Goal: Task Accomplishment & Management: Use online tool/utility

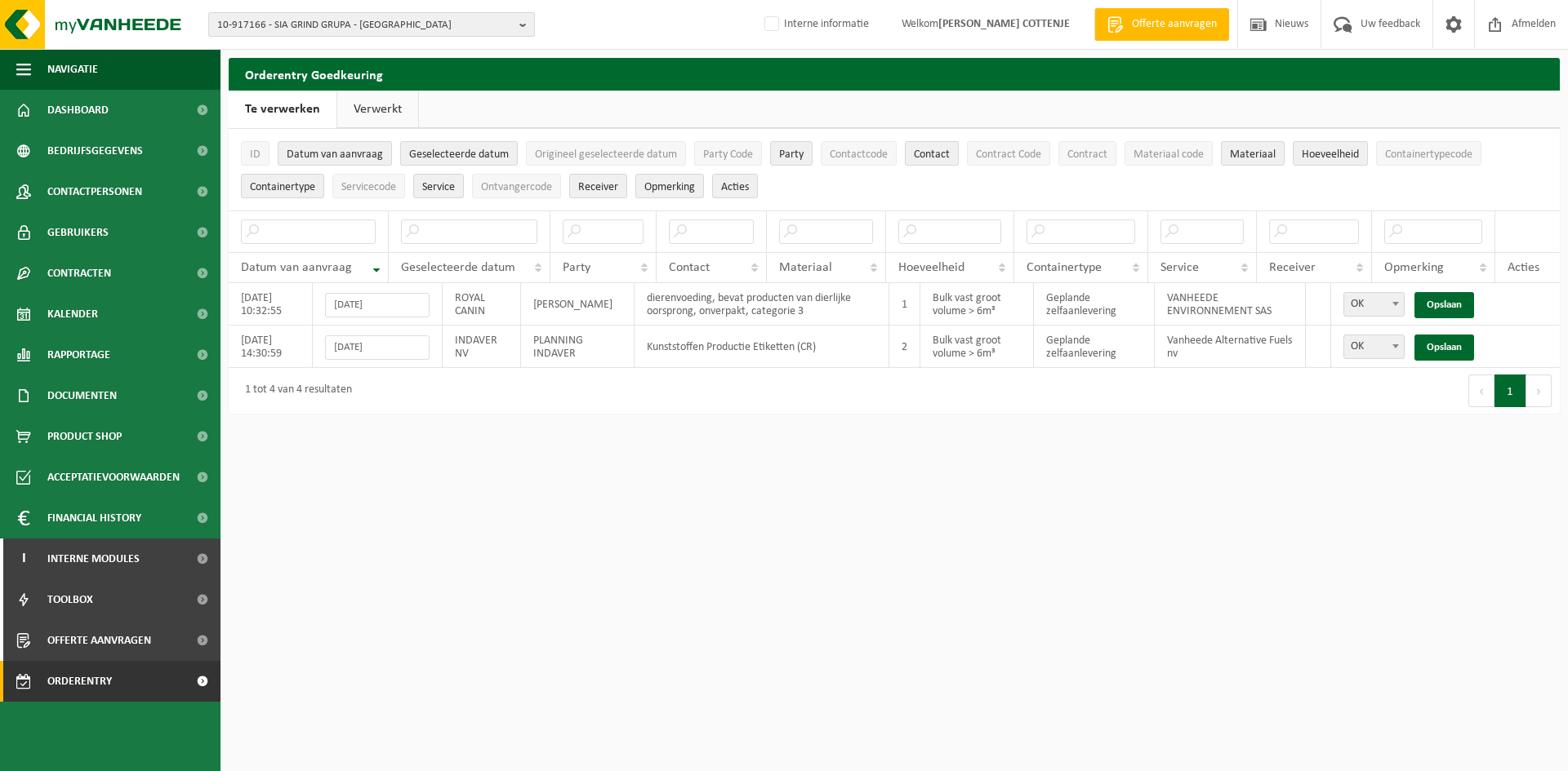
click at [517, 29] on button "10-917166 - SIA GRIND GRUPA - [GEOGRAPHIC_DATA]" at bounding box center [371, 24] width 326 height 24
click at [400, 47] on input "text" at bounding box center [371, 51] width 318 height 20
type input "compra"
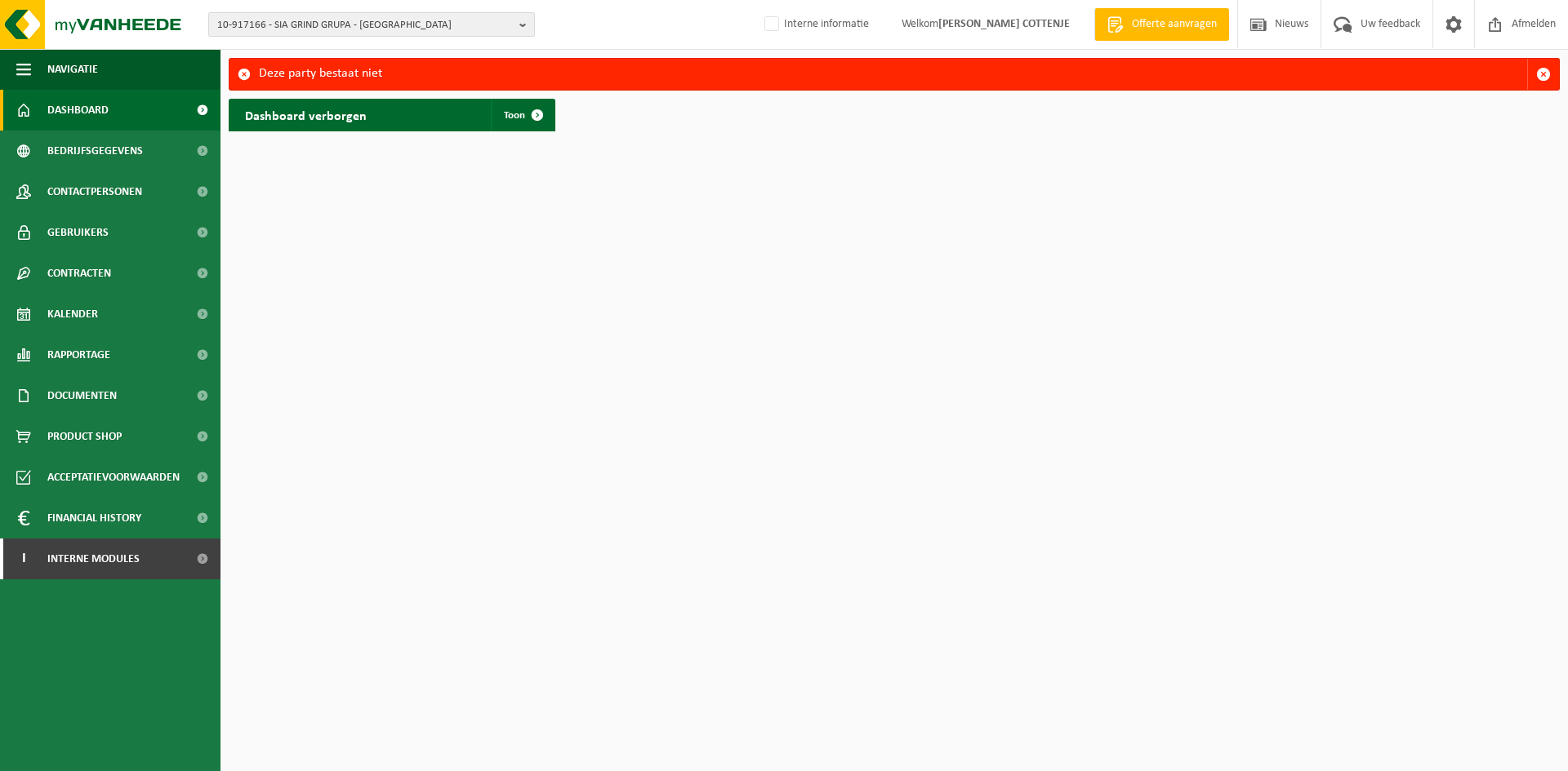
click at [413, 26] on span "10-917166 - SIA GRIND GRUPA - RIGA" at bounding box center [365, 24] width 296 height 24
click at [350, 48] on input "text" at bounding box center [371, 51] width 318 height 20
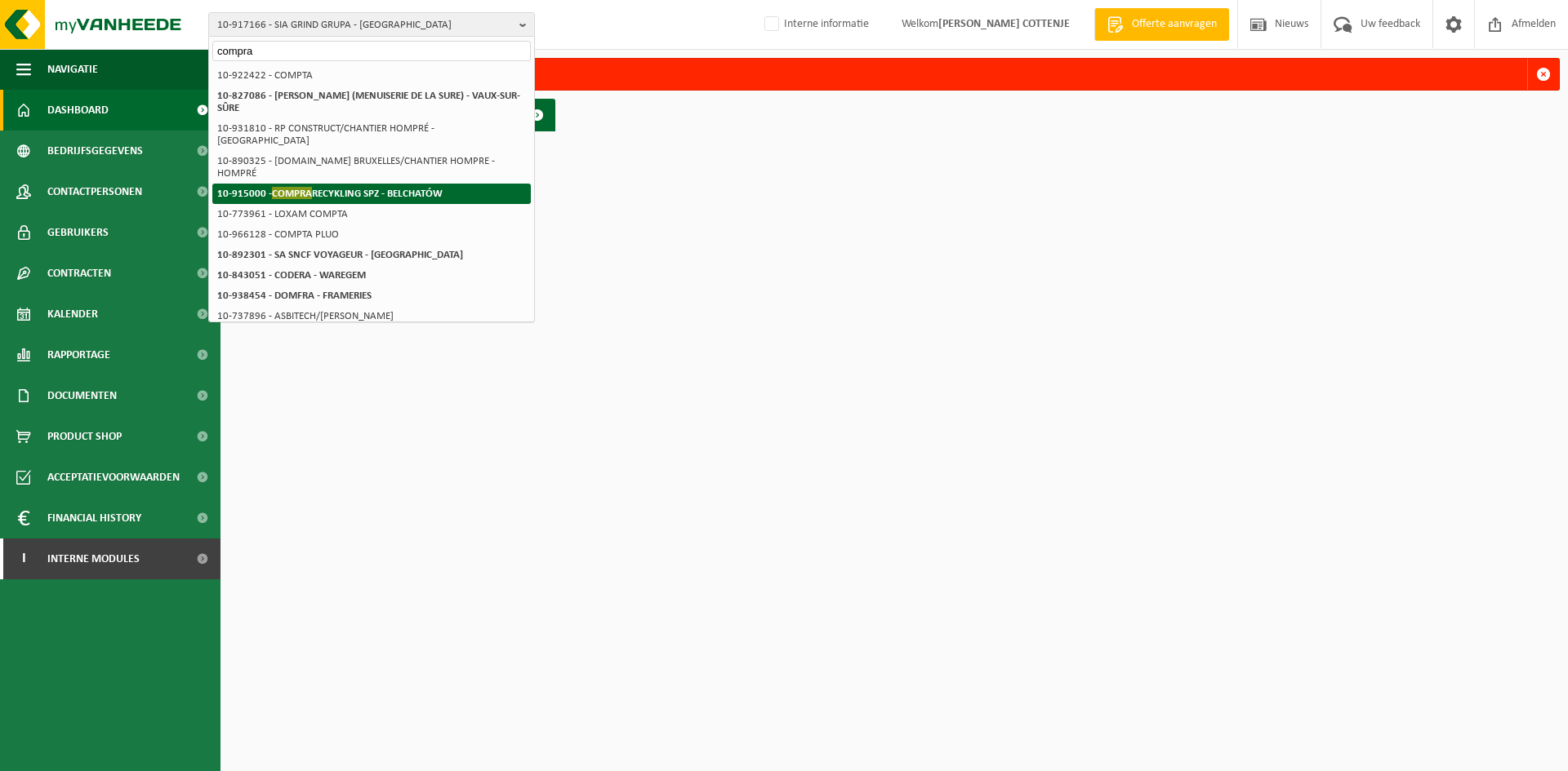
type input "compra"
click at [315, 187] on strong "10-915000 - COMPRA RECYKLING SPZ - BELCHATÓW" at bounding box center [329, 193] width 225 height 13
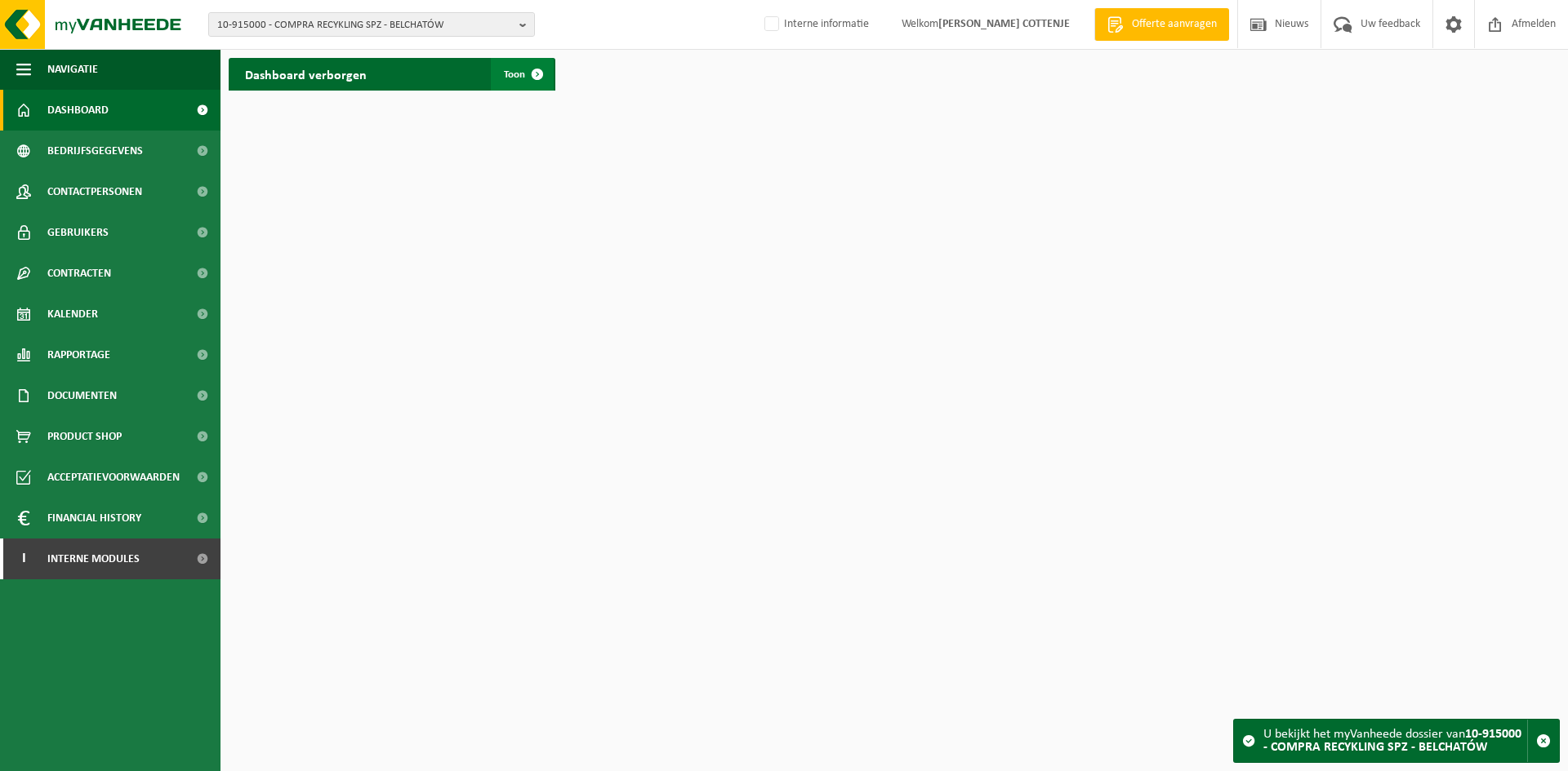
click at [518, 72] on span "Toon" at bounding box center [514, 74] width 21 height 11
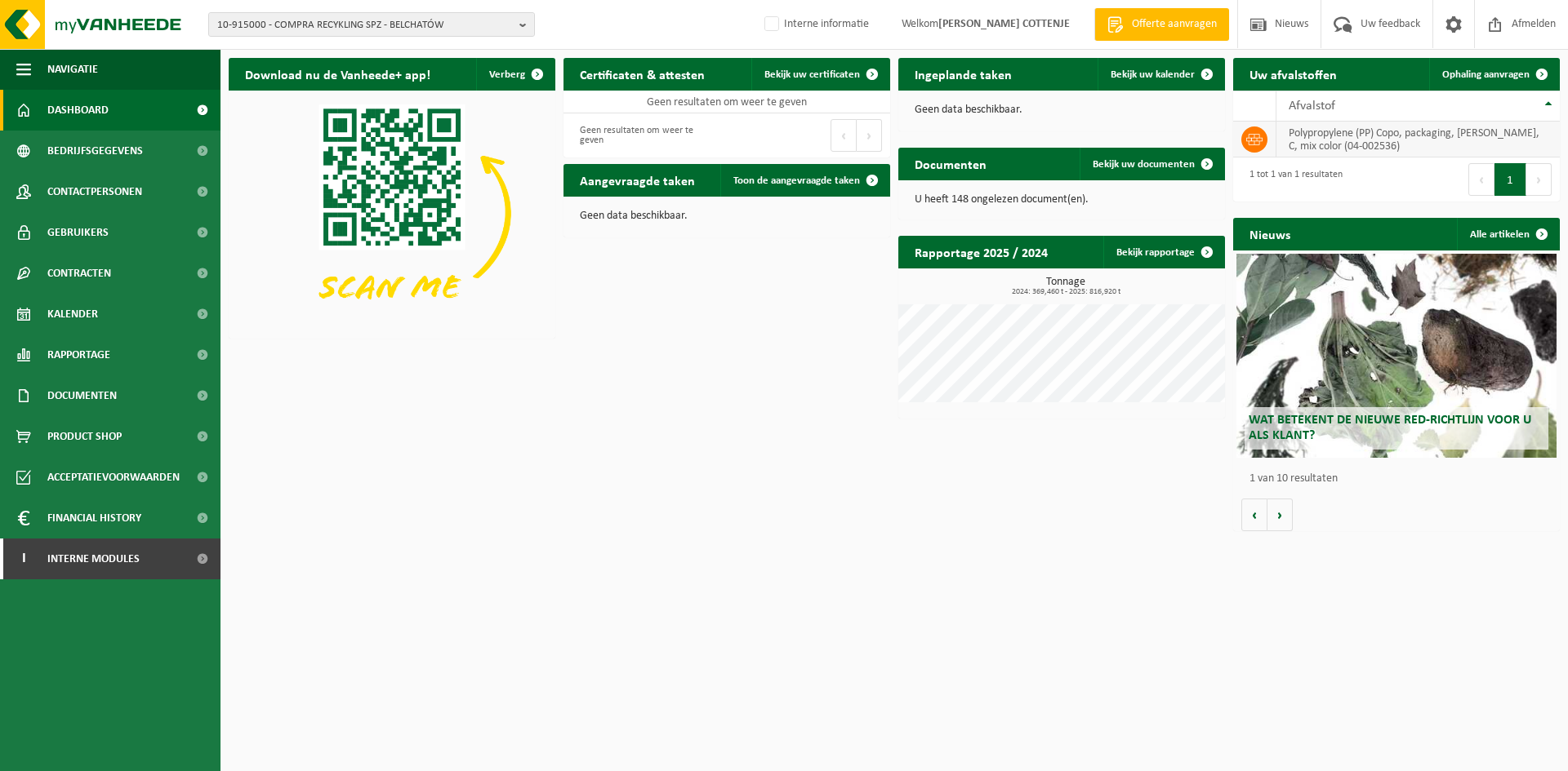
click at [1257, 137] on icon at bounding box center [1253, 139] width 17 height 17
click at [1494, 70] on span "Ophaling aanvragen" at bounding box center [1486, 74] width 88 height 11
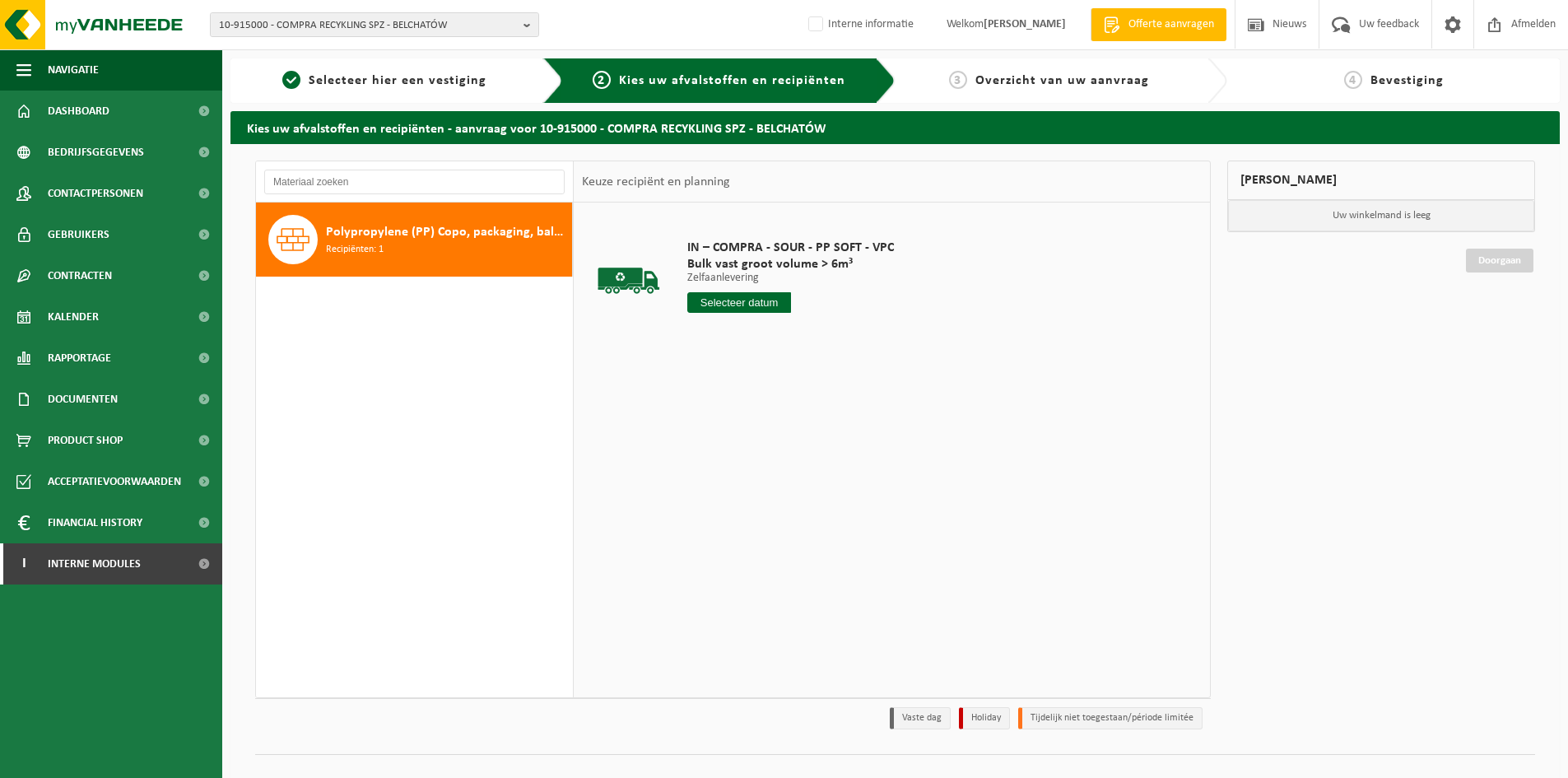
click at [739, 298] on input "text" at bounding box center [739, 303] width 104 height 21
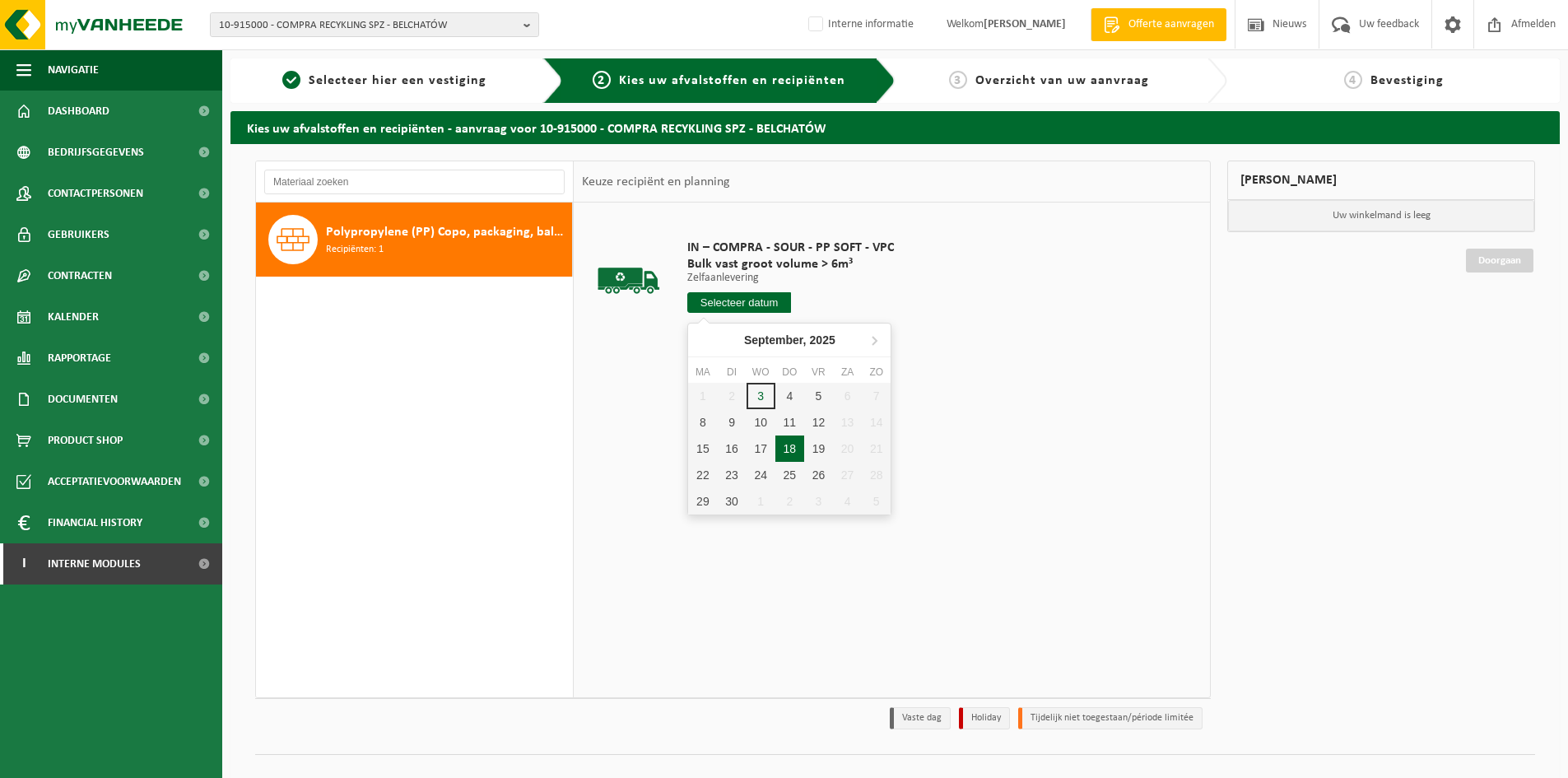
click at [787, 450] on div "18" at bounding box center [789, 449] width 28 height 27
type input "Van [DATE]"
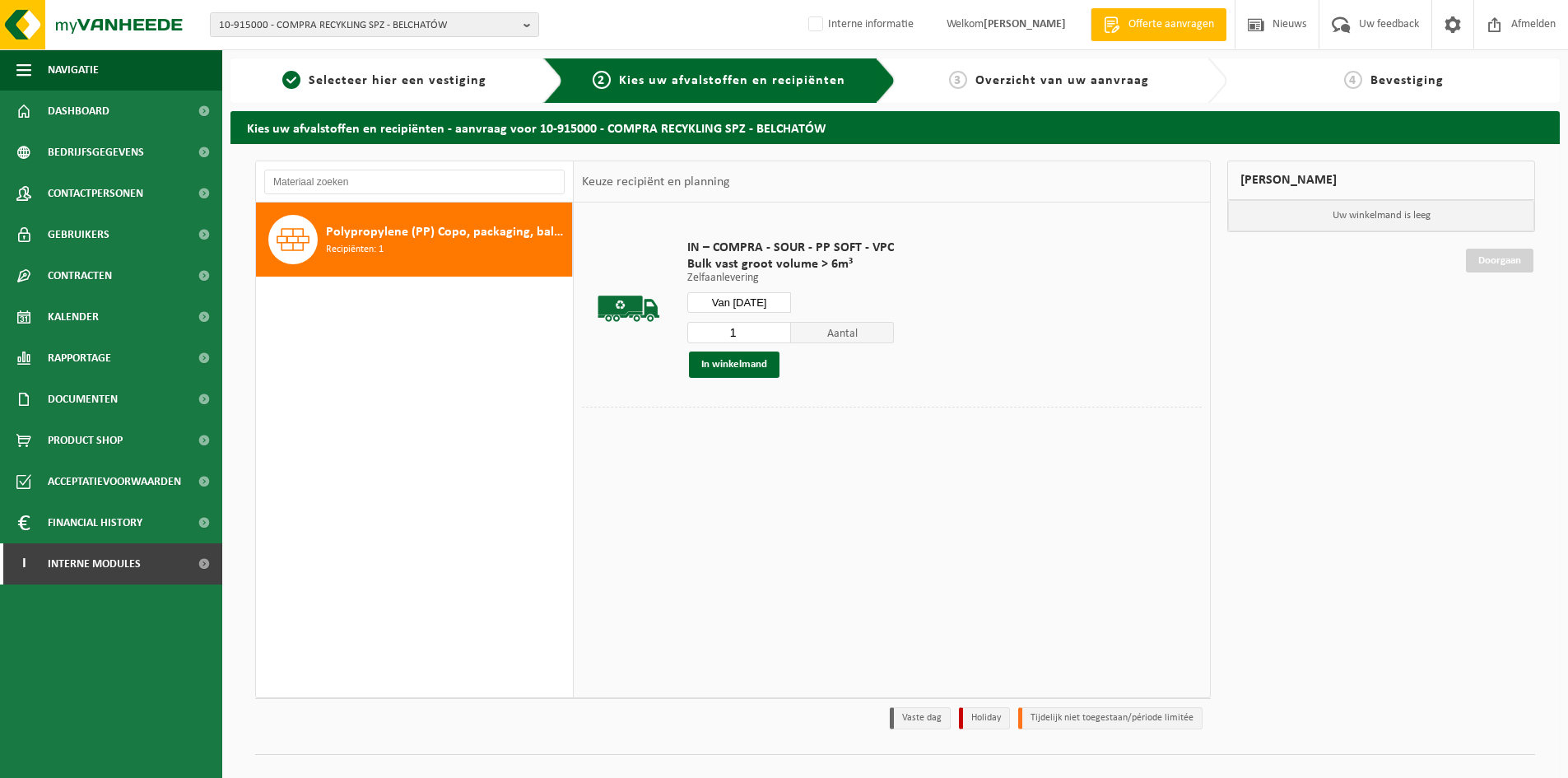
click at [749, 337] on input "1" at bounding box center [739, 333] width 104 height 22
type input "2"
click at [776, 328] on input "2" at bounding box center [739, 333] width 104 height 22
click at [756, 369] on button "In winkelmand" at bounding box center [734, 364] width 90 height 27
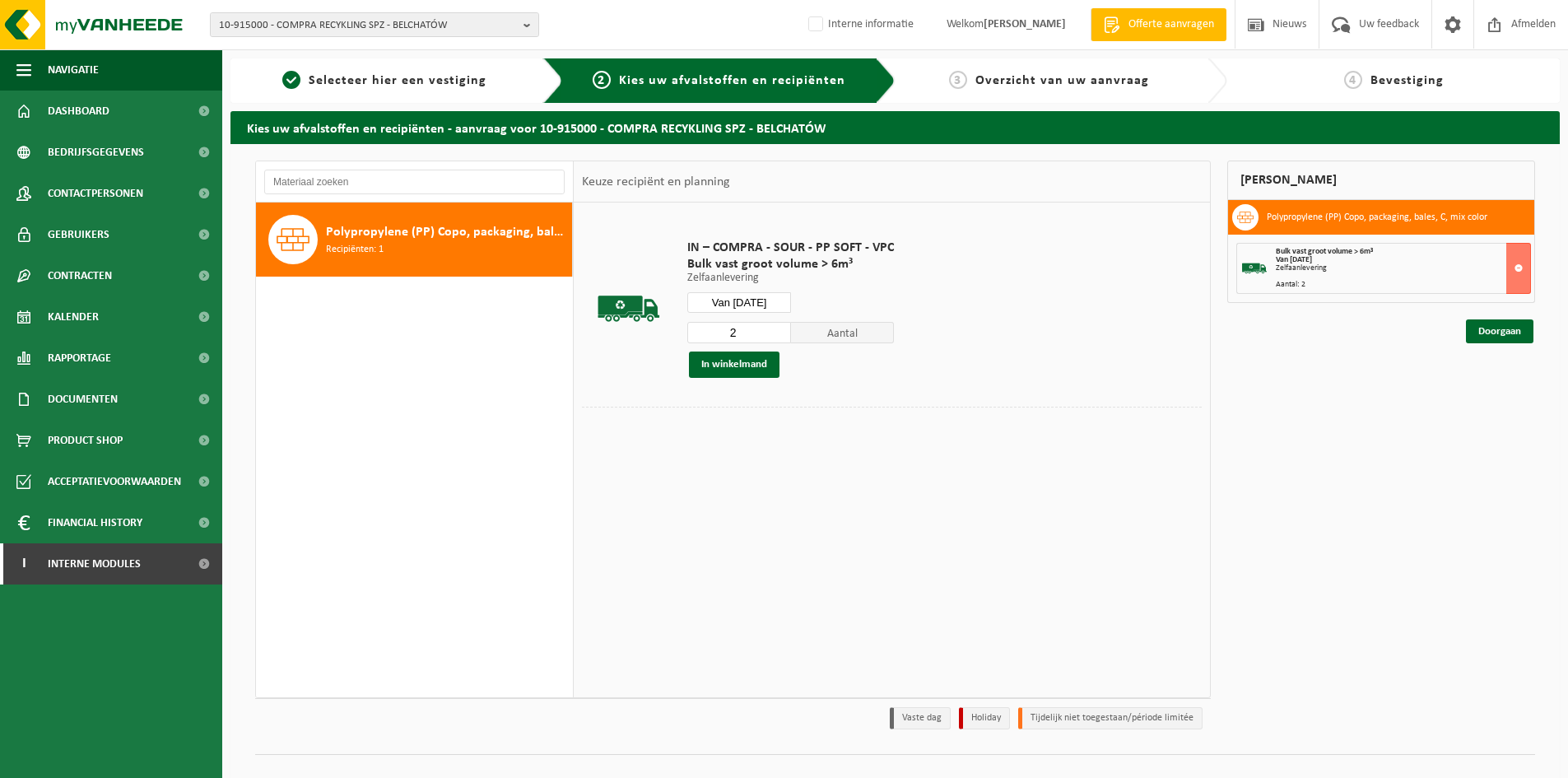
click at [770, 304] on input "Van 2025-09-18" at bounding box center [739, 303] width 104 height 21
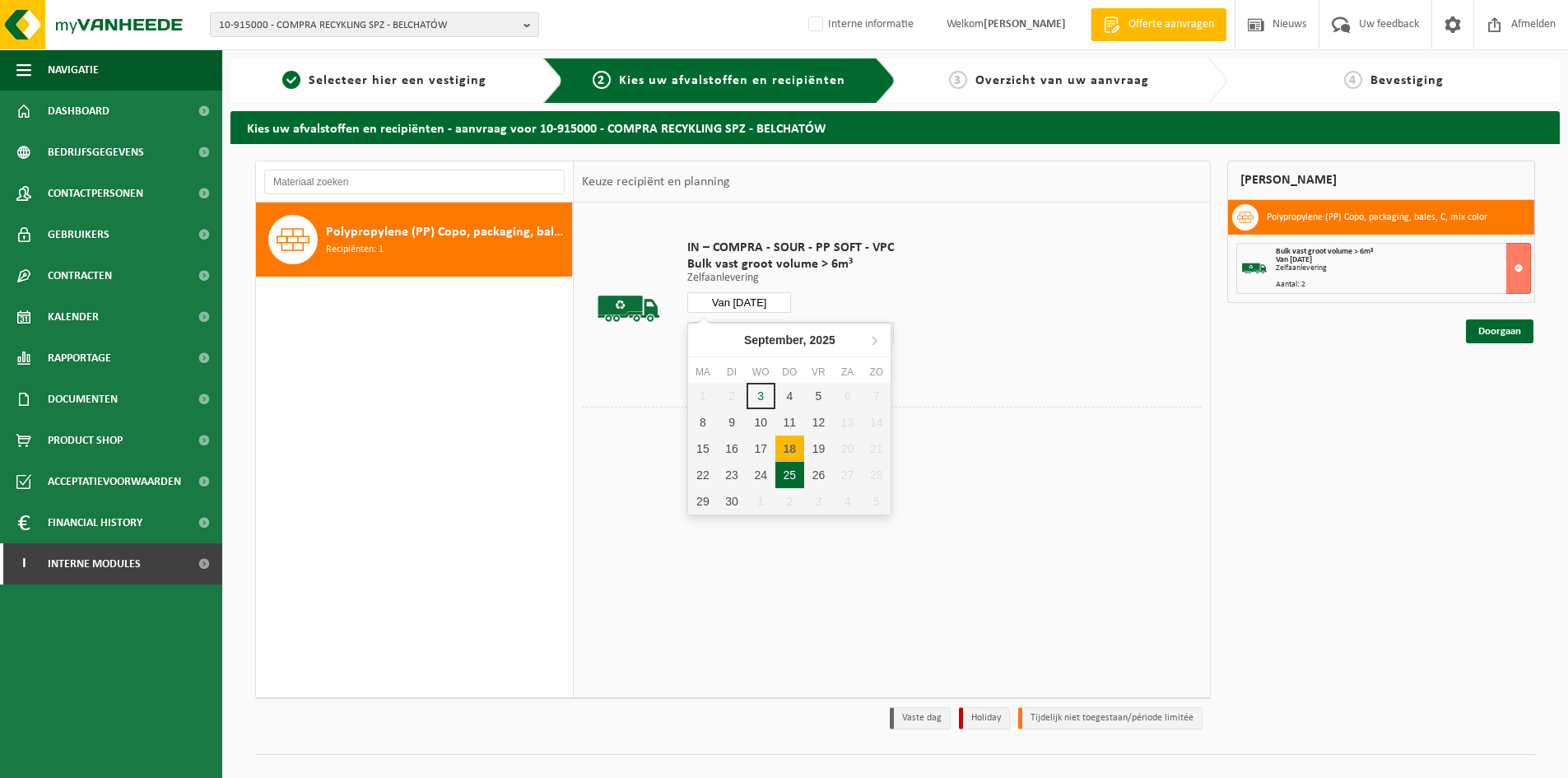
click at [793, 479] on div "25" at bounding box center [789, 474] width 28 height 27
type input "Van 2025-09-25"
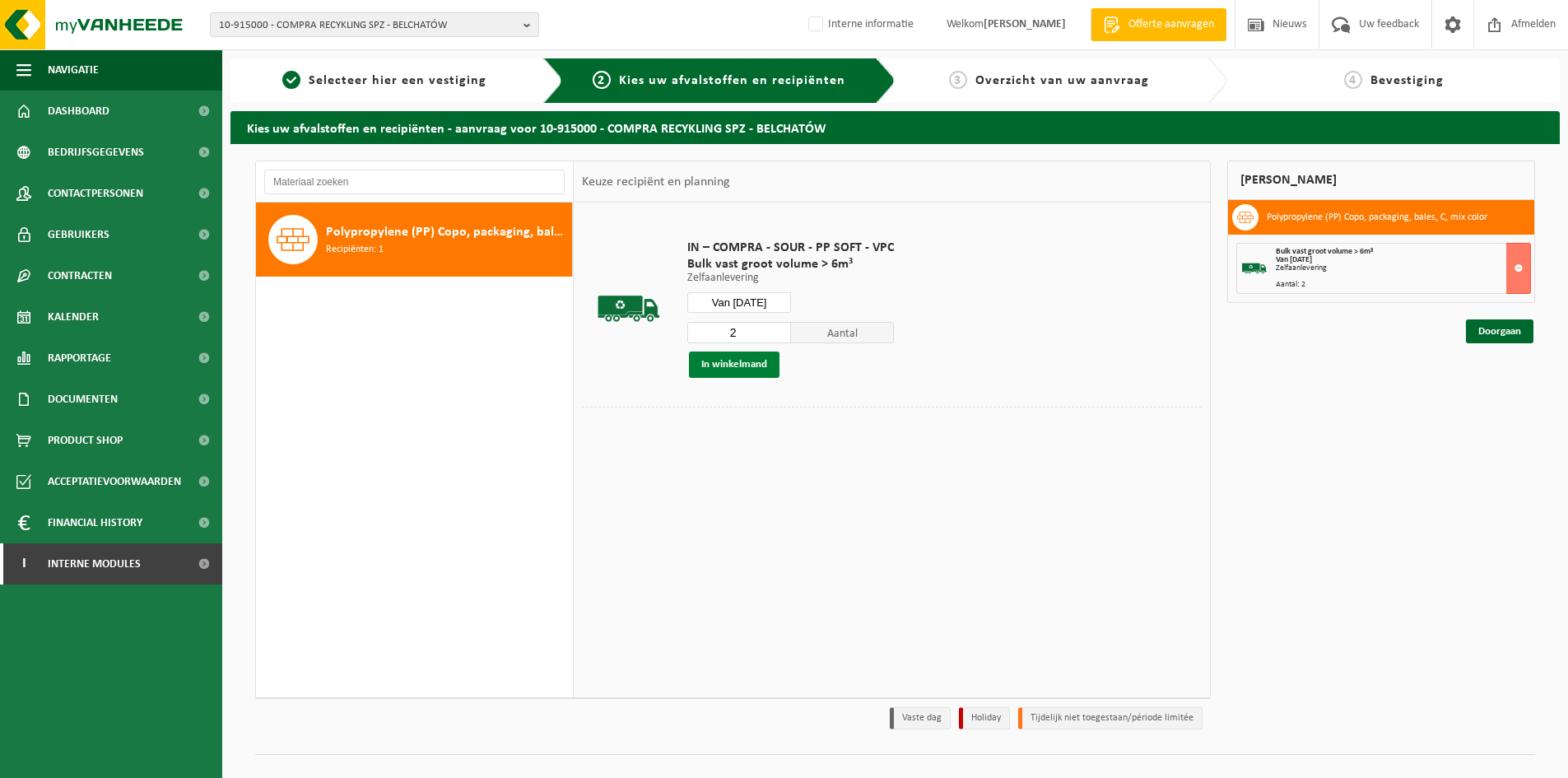
click at [741, 361] on button "In winkelmand" at bounding box center [734, 364] width 90 height 27
click at [1495, 387] on link "Doorgaan" at bounding box center [1499, 391] width 68 height 24
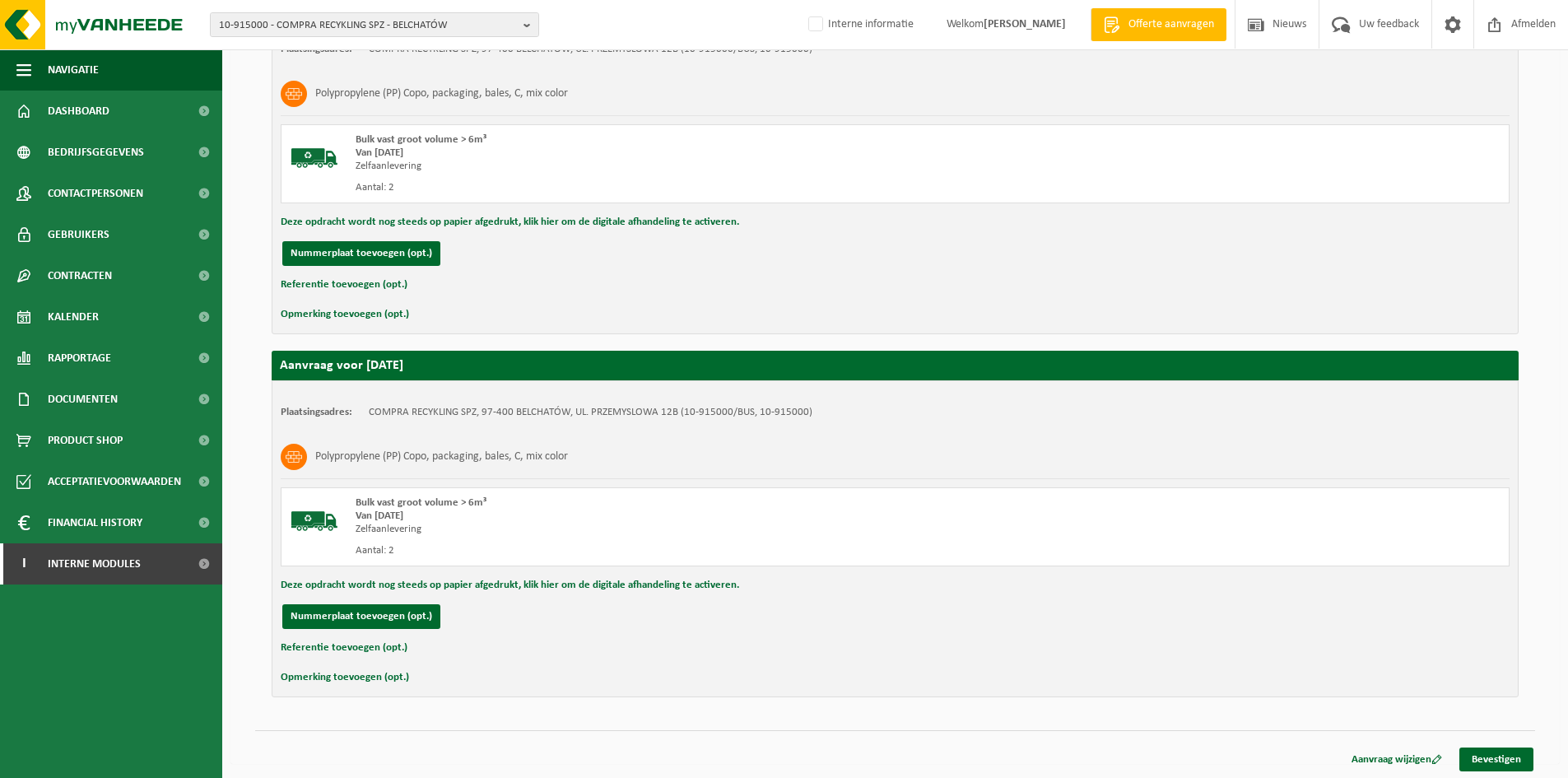
scroll to position [355, 0]
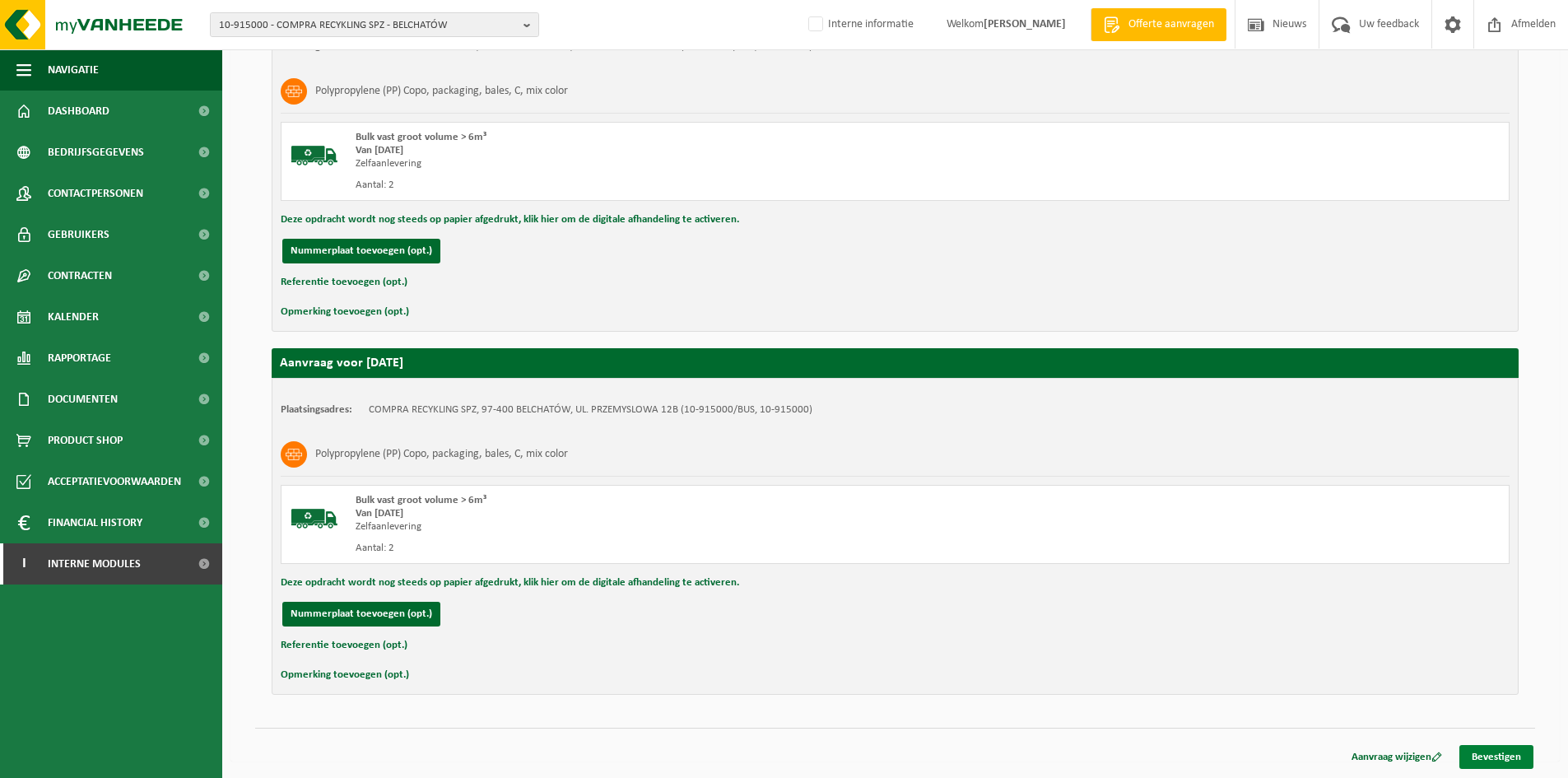
click at [1501, 753] on link "Bevestigen" at bounding box center [1496, 757] width 74 height 24
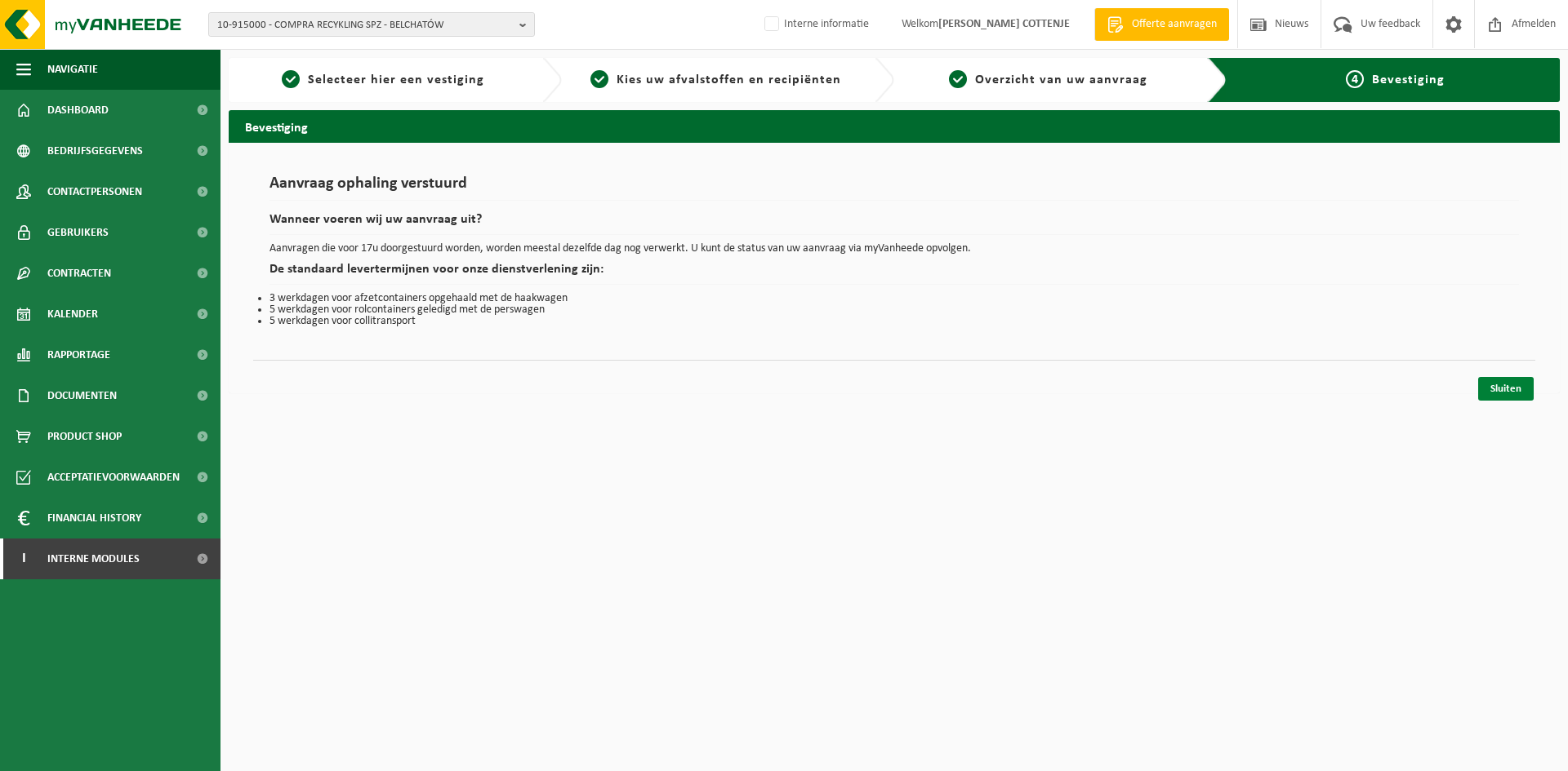
click at [1505, 386] on link "Sluiten" at bounding box center [1506, 388] width 56 height 23
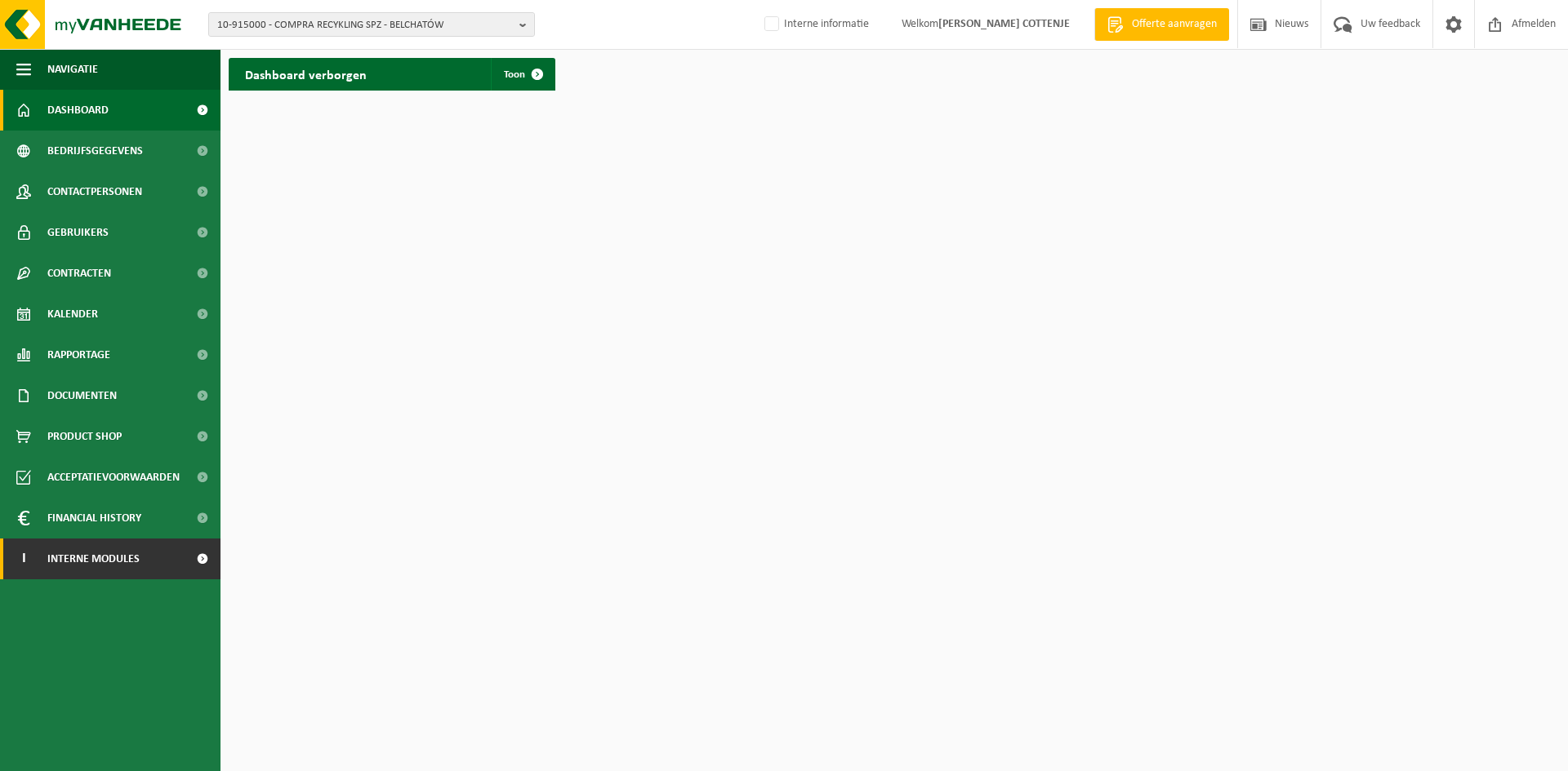
click at [203, 557] on span at bounding box center [203, 559] width 37 height 41
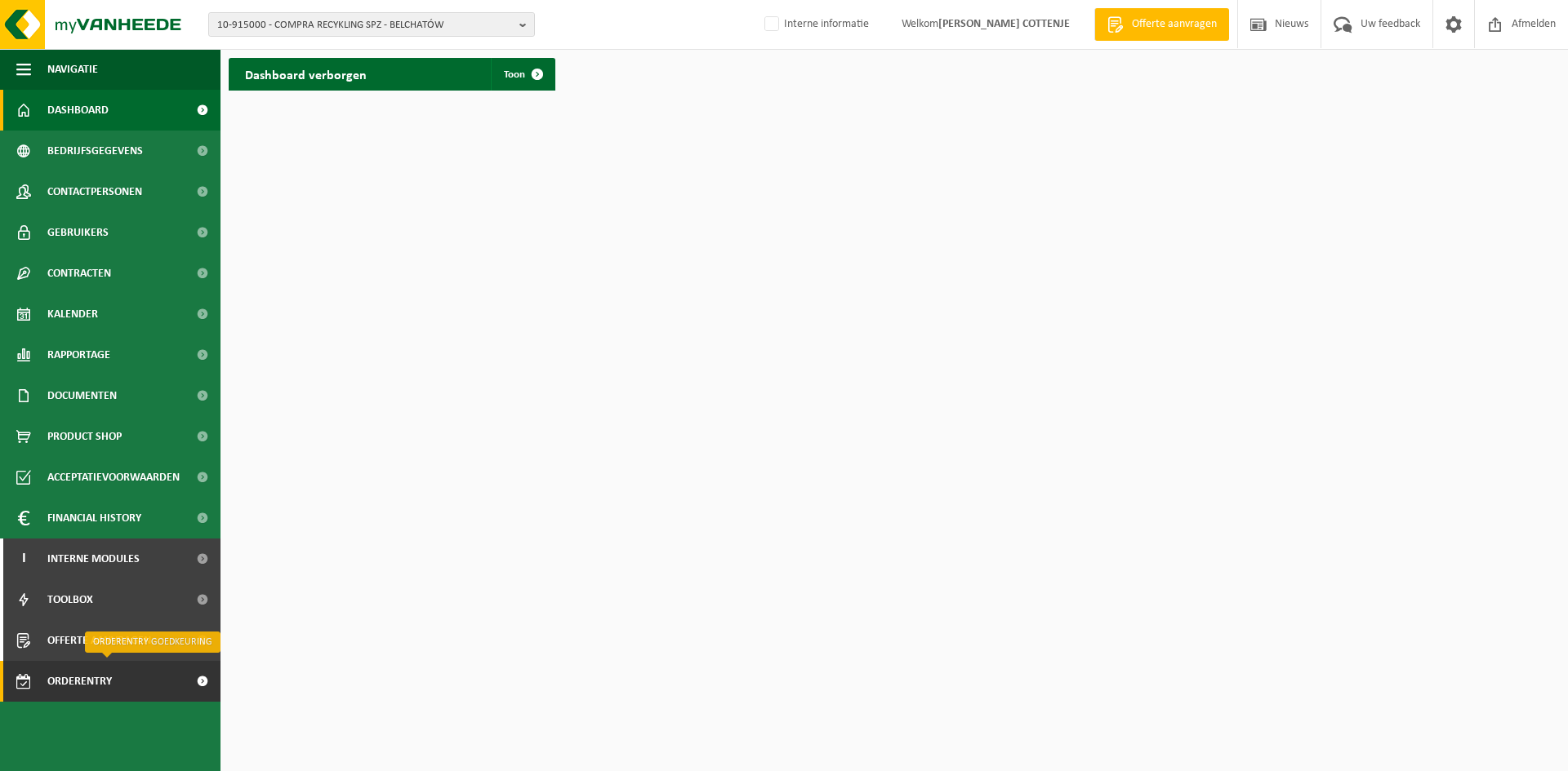
click at [132, 682] on span "Orderentry Goedkeuring" at bounding box center [116, 681] width 137 height 41
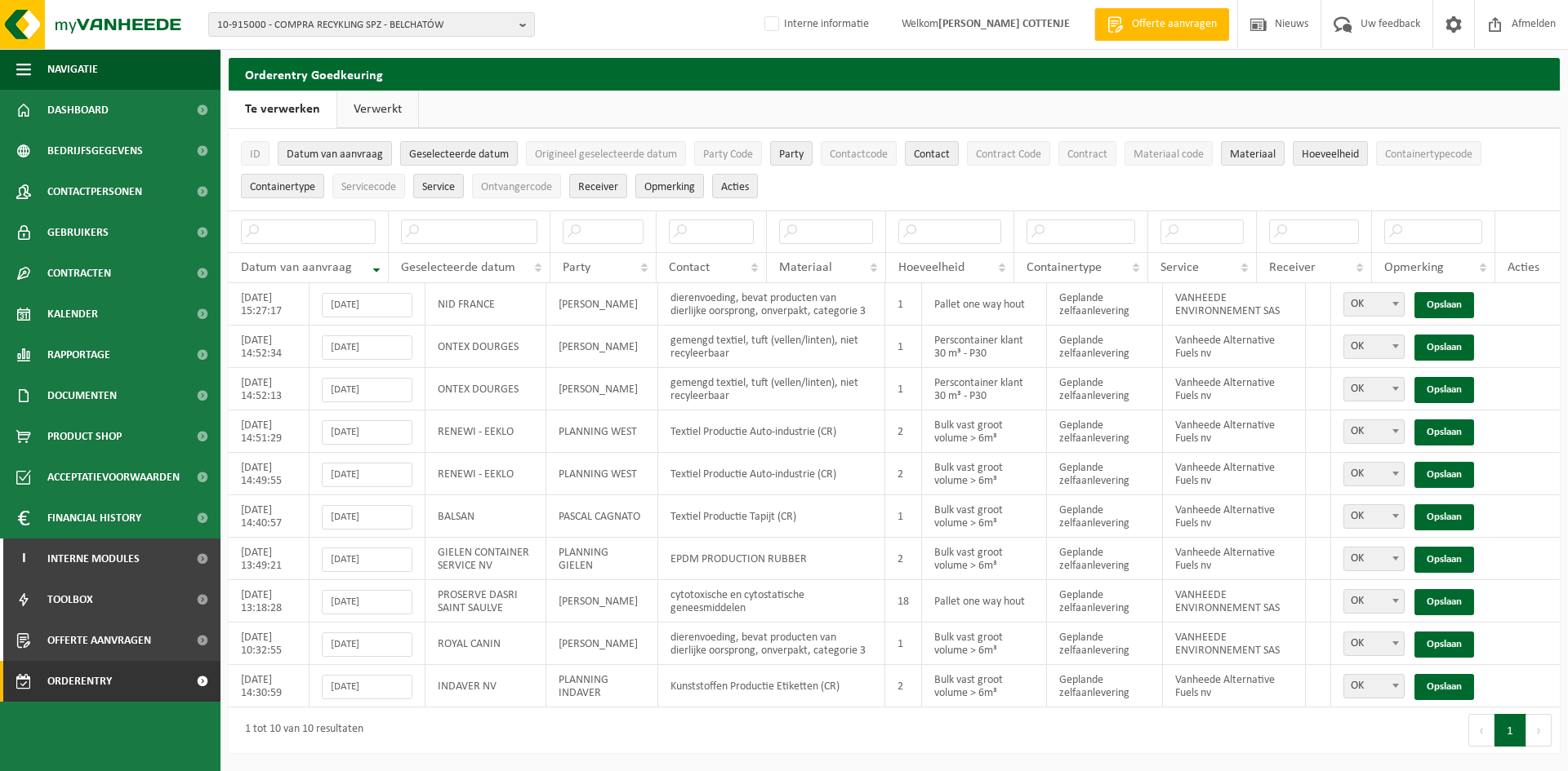
click at [377, 101] on link "Verwerkt" at bounding box center [377, 109] width 81 height 38
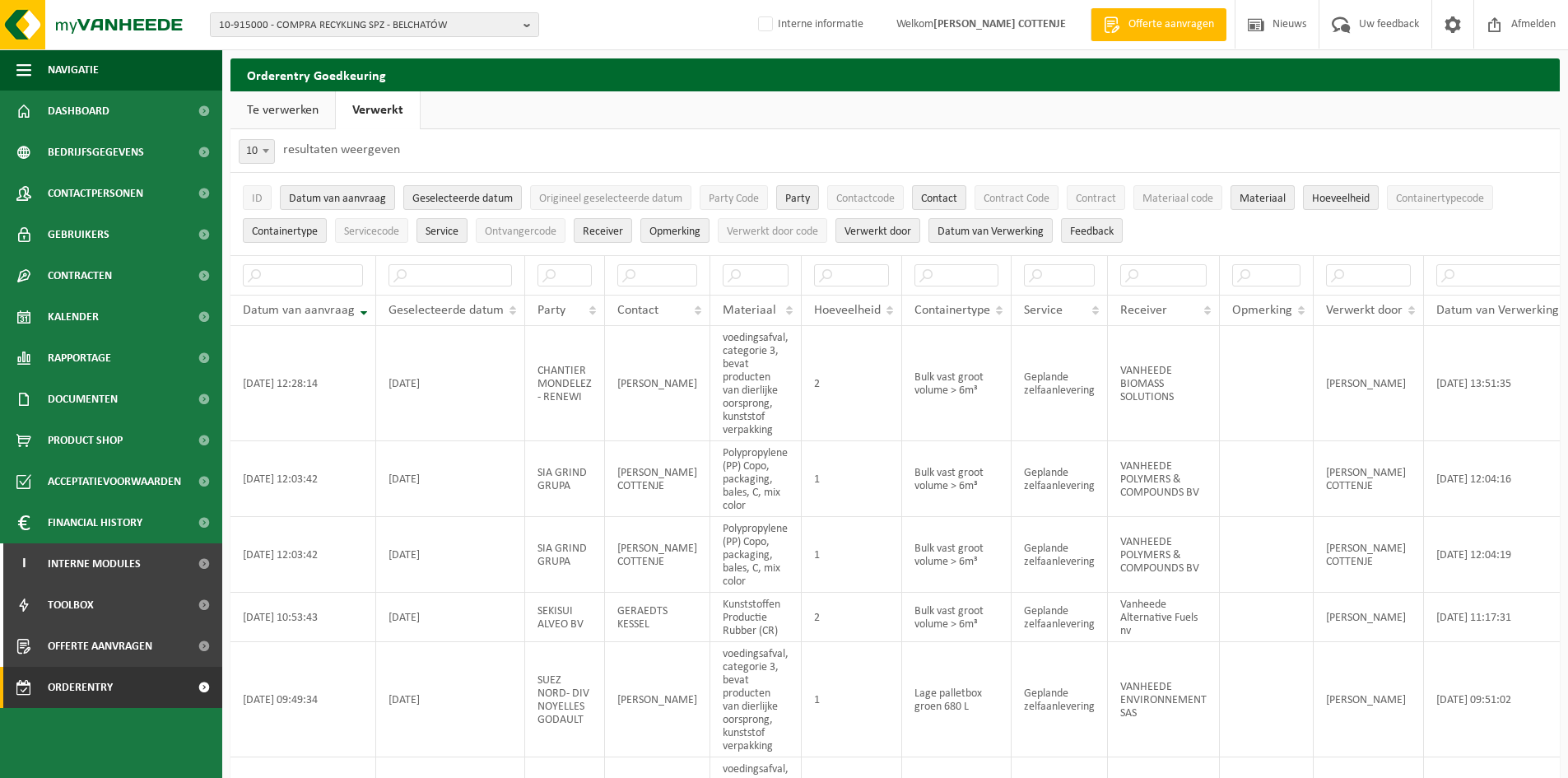
click at [290, 101] on link "Te verwerken" at bounding box center [283, 110] width 104 height 38
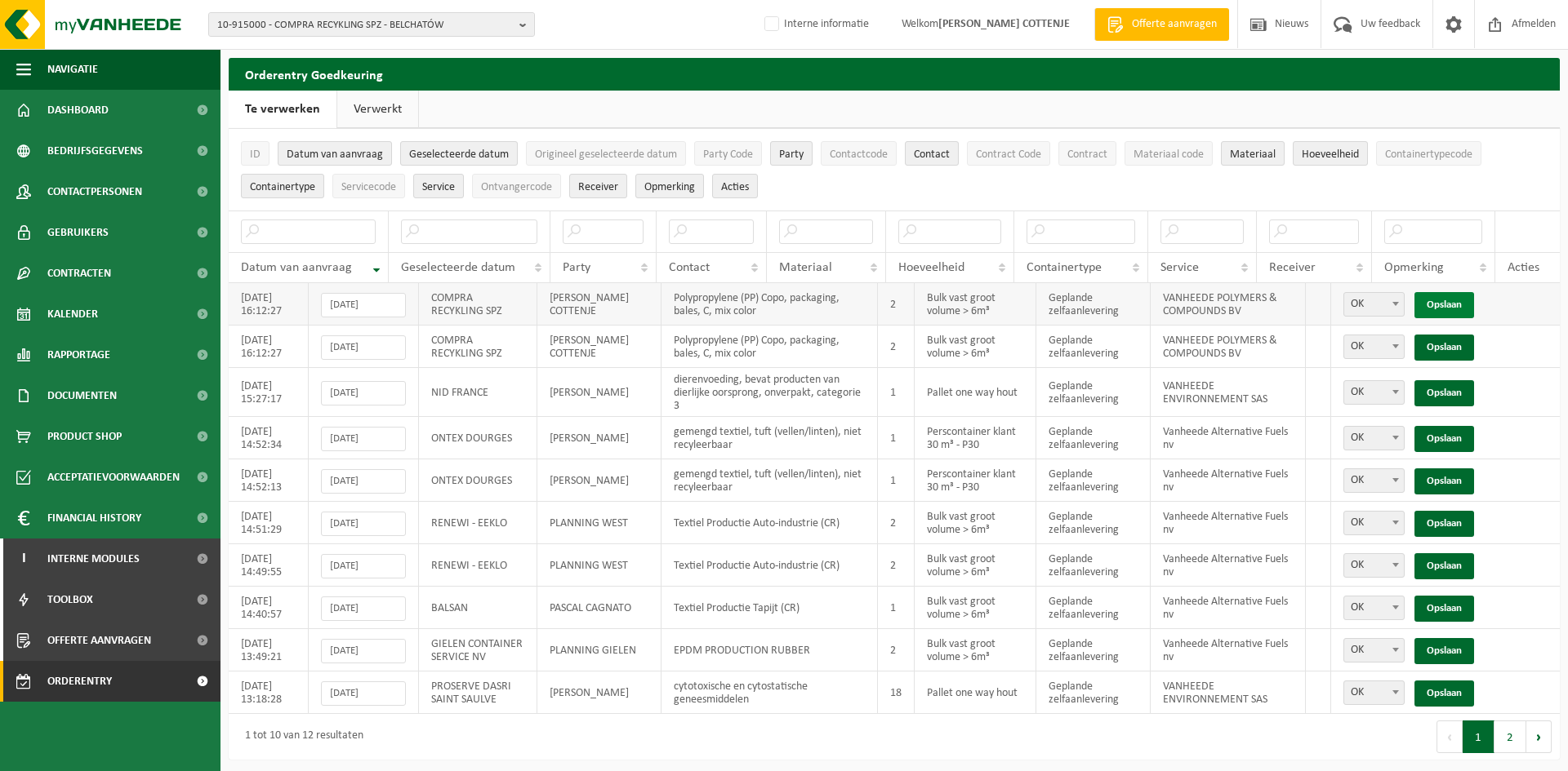
click at [1437, 305] on link "Opslaan" at bounding box center [1443, 305] width 59 height 26
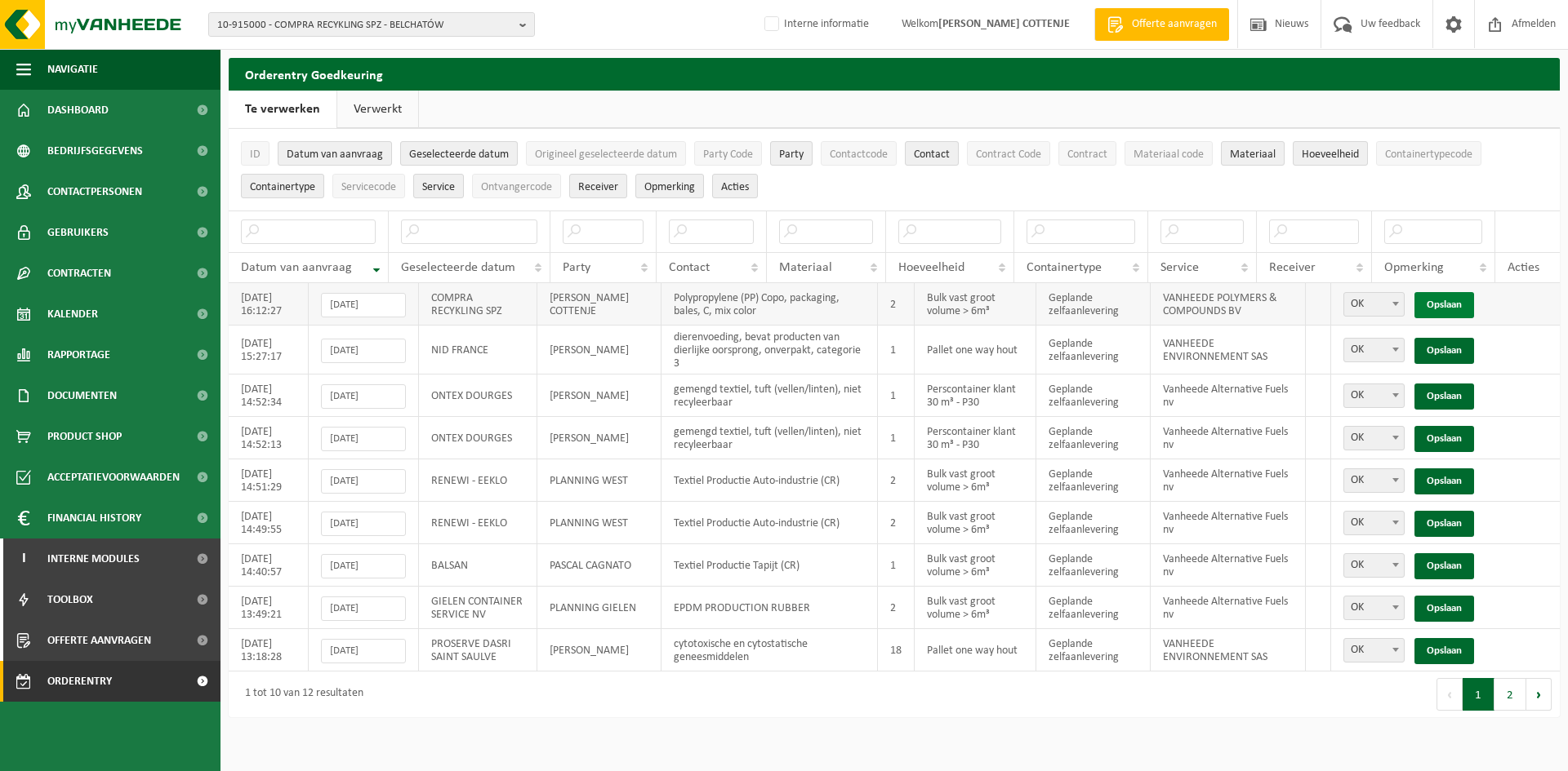
click at [1441, 296] on link "Opslaan" at bounding box center [1443, 305] width 59 height 26
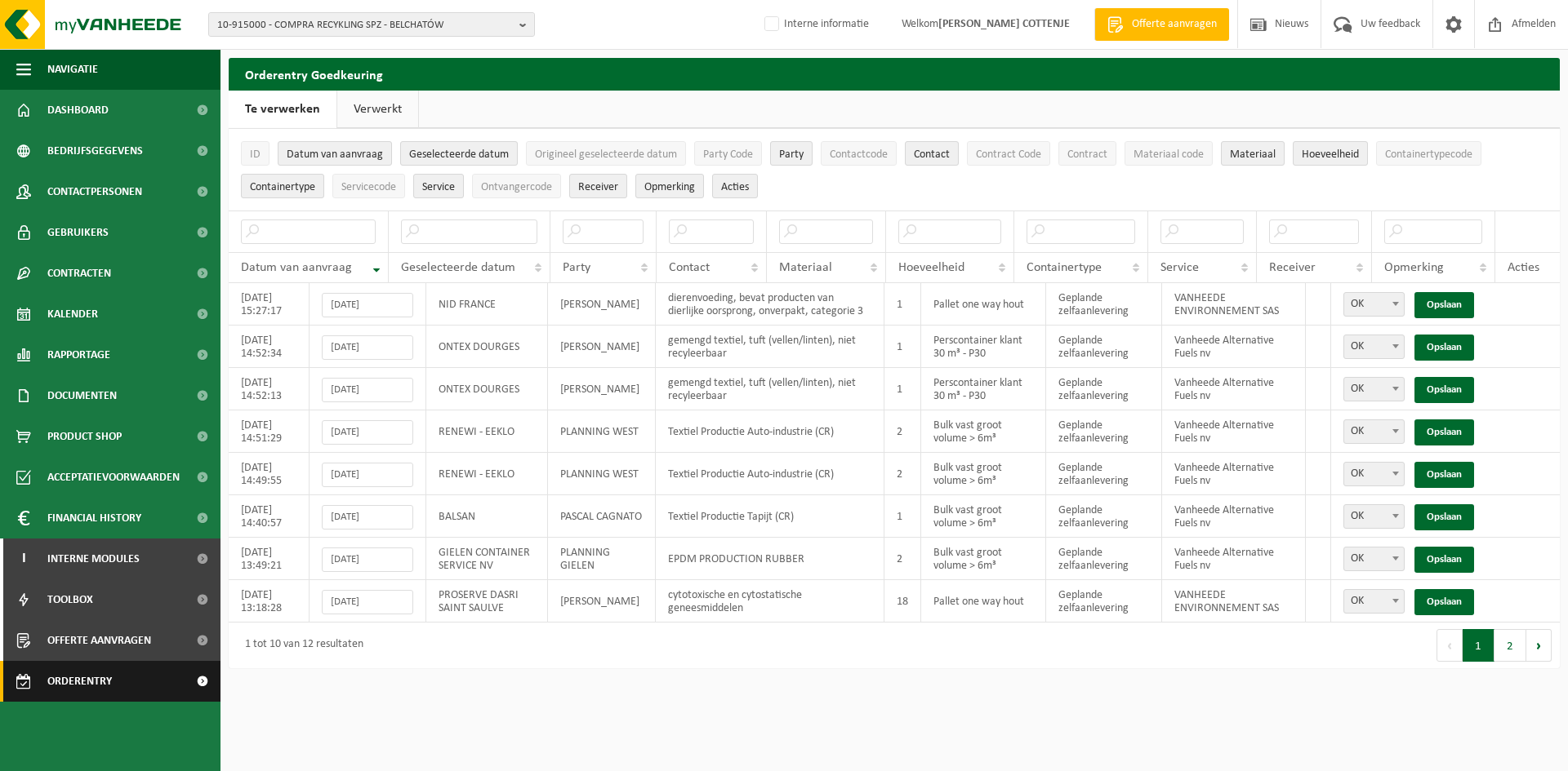
click at [82, 688] on span "Orderentry Goedkeuring" at bounding box center [116, 681] width 137 height 41
